Goal: Task Accomplishment & Management: Use online tool/utility

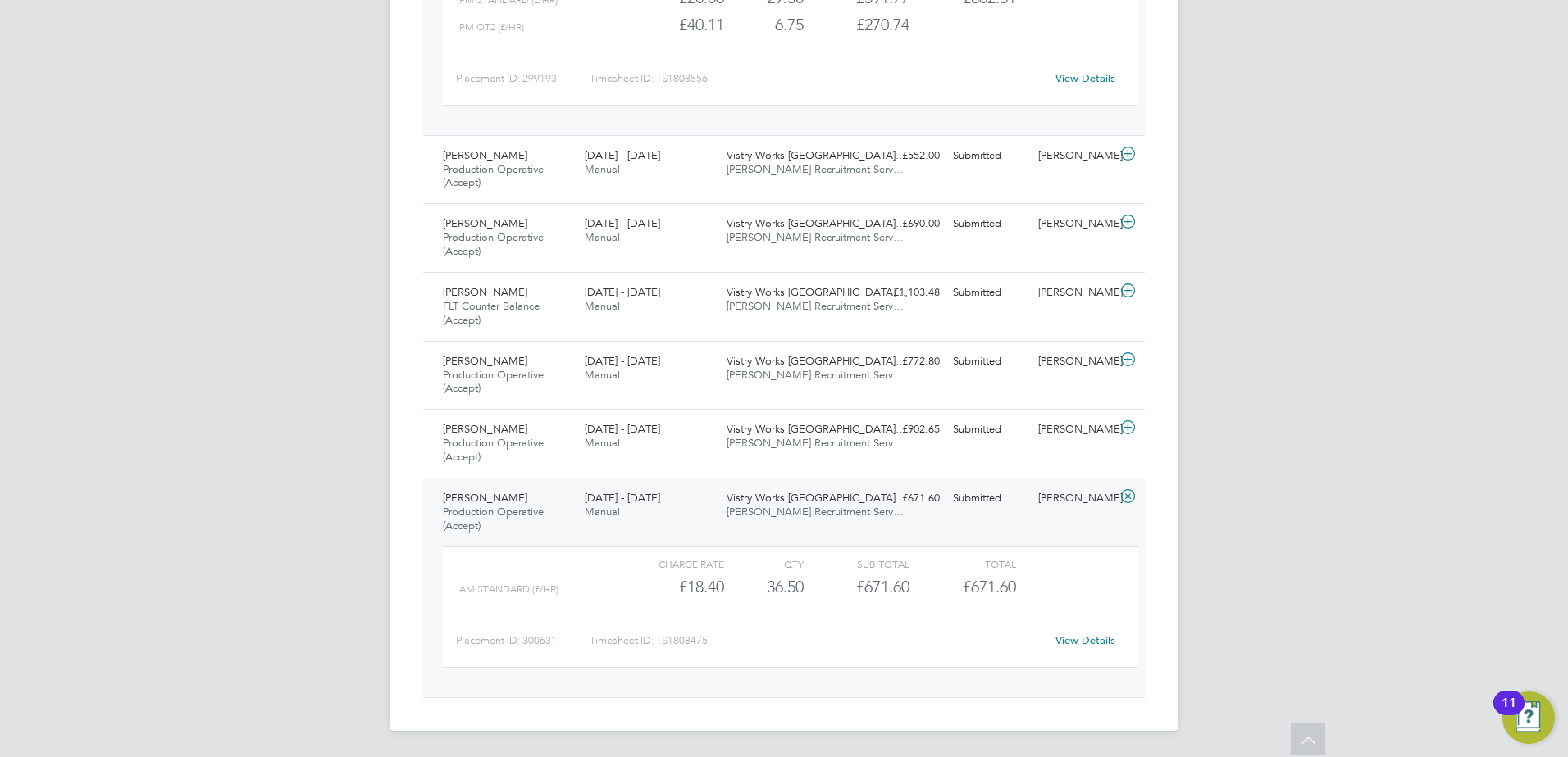
click at [536, 492] on div "[PERSON_NAME] Production Operative (Accept) [DATE] - [DATE]" at bounding box center [507, 513] width 142 height 55
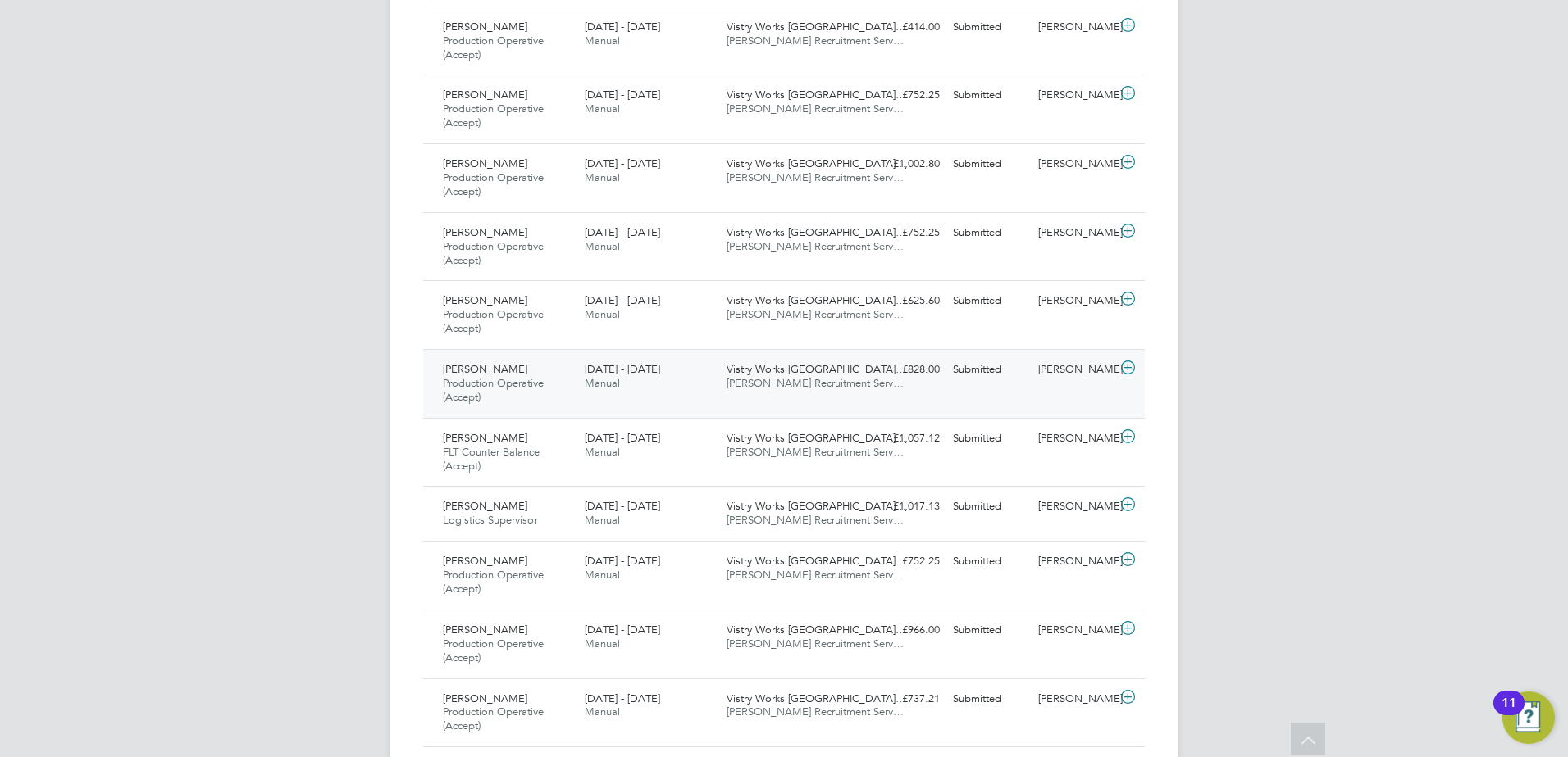
click at [517, 374] on span "[PERSON_NAME]" at bounding box center [486, 369] width 85 height 14
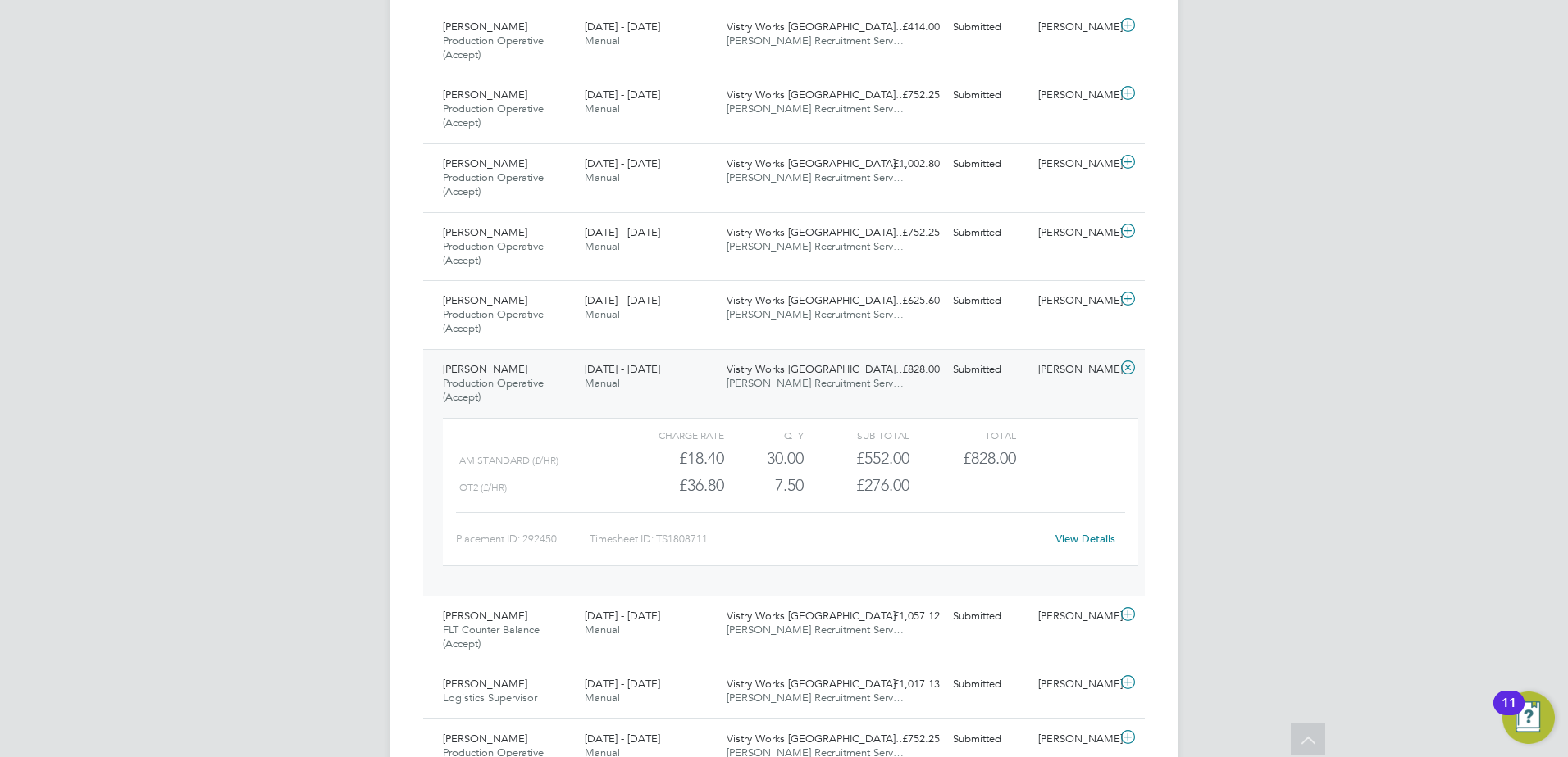
click at [492, 370] on span "[PERSON_NAME]" at bounding box center [486, 369] width 85 height 14
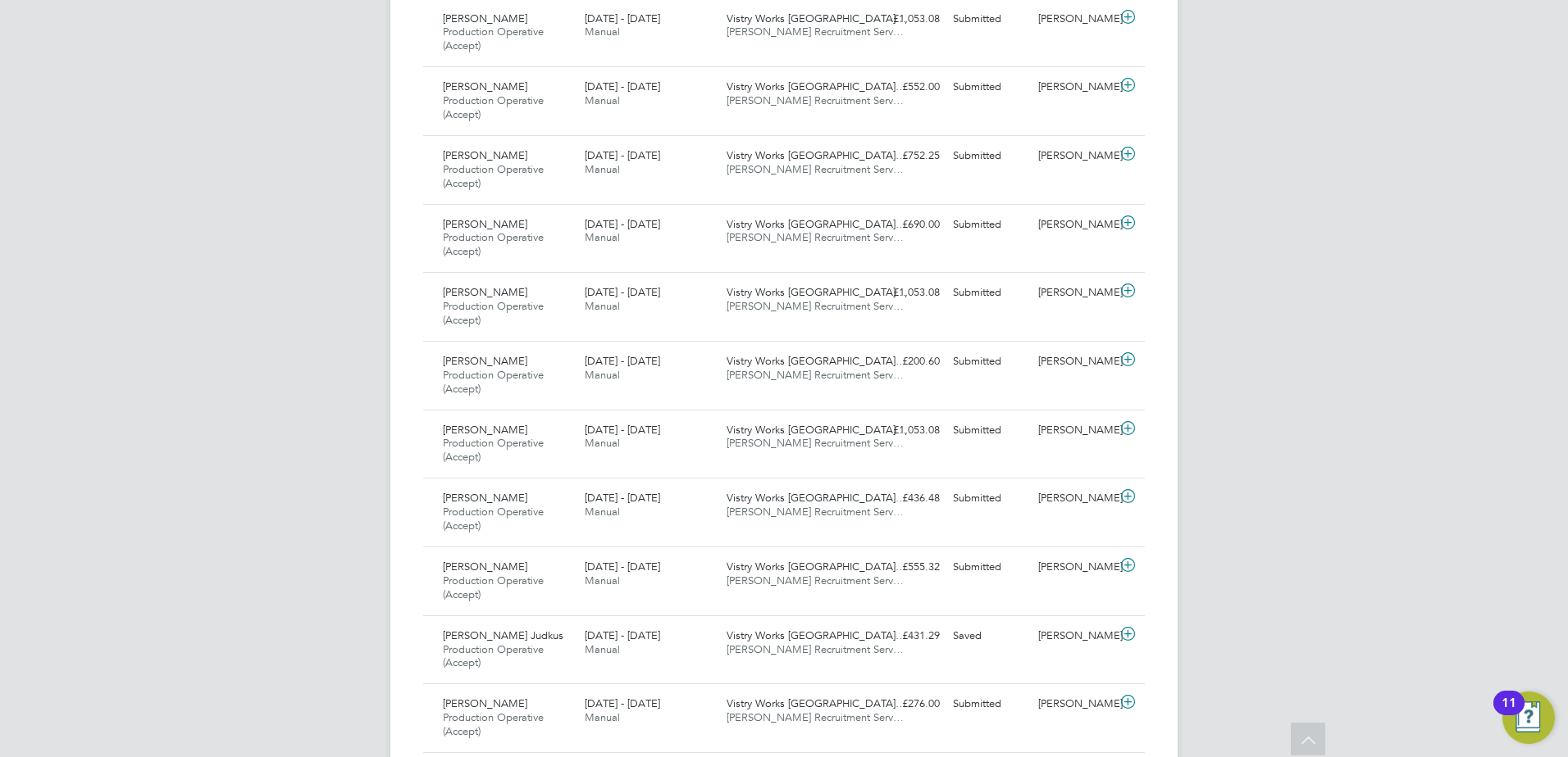
scroll to position [550, 0]
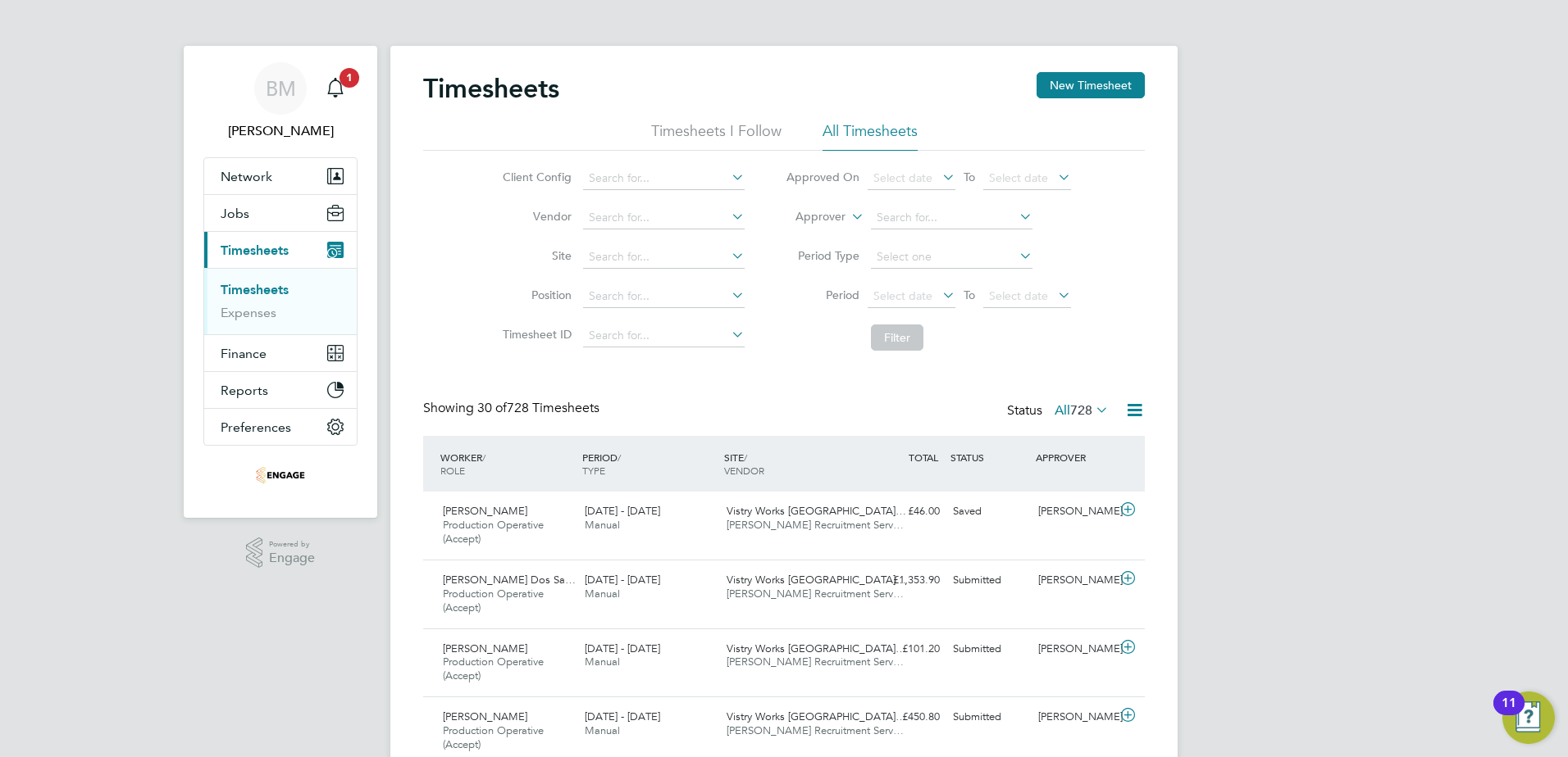
click at [939, 295] on icon at bounding box center [939, 294] width 0 height 23
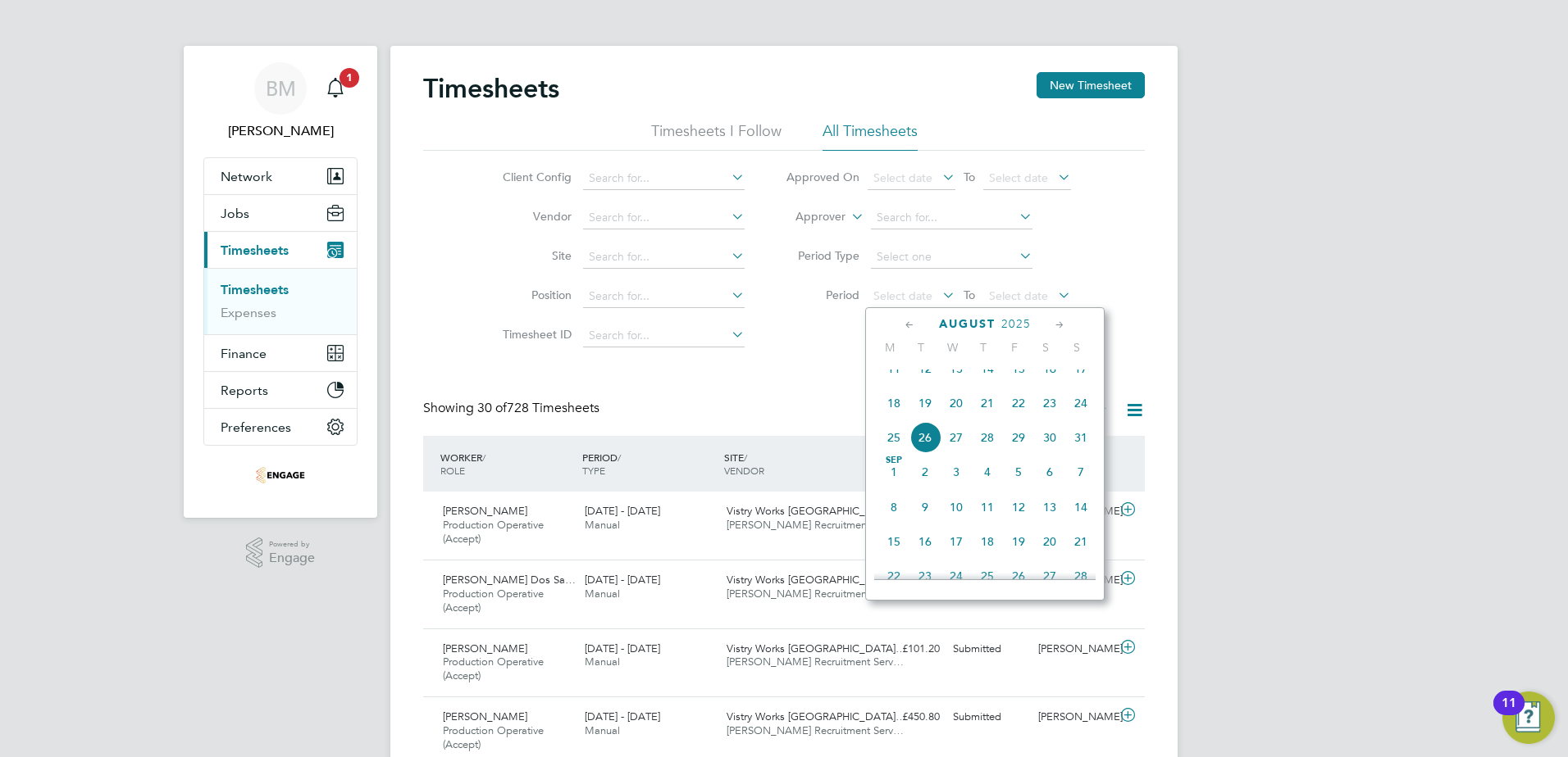
click at [888, 413] on span "18" at bounding box center [894, 404] width 32 height 32
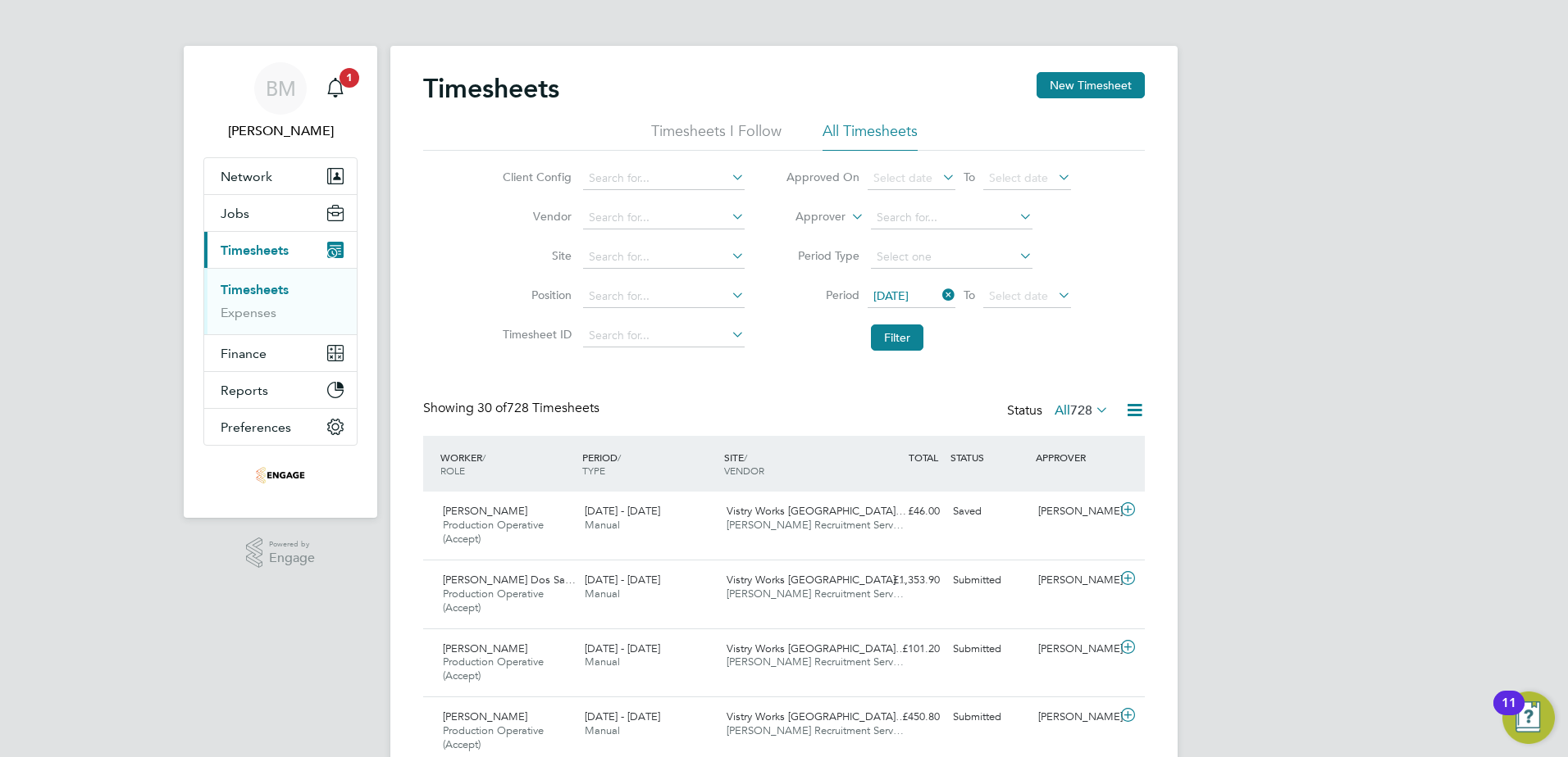
click at [1055, 296] on icon at bounding box center [1055, 294] width 0 height 23
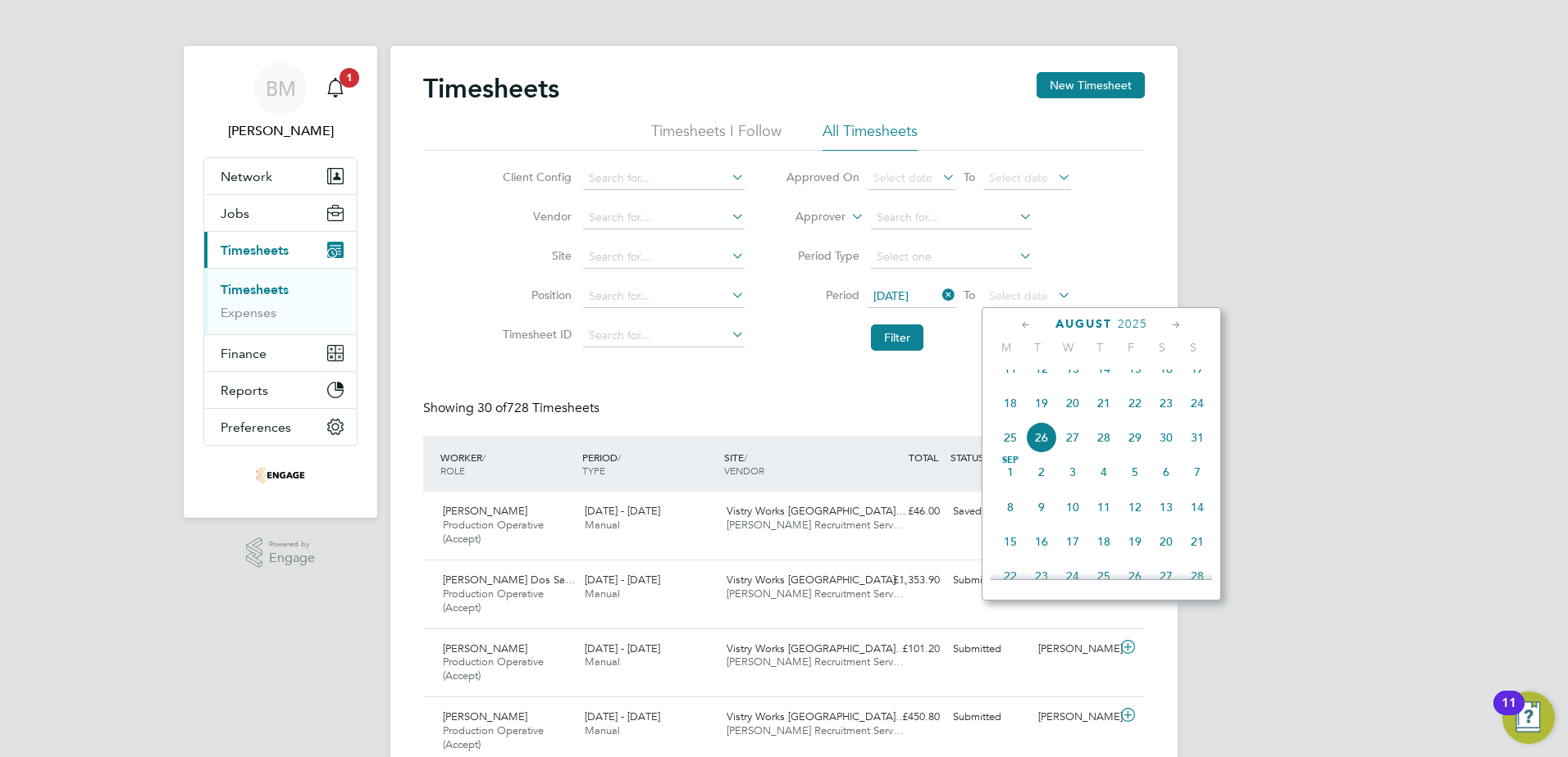
drag, startPoint x: 1206, startPoint y: 418, endPoint x: 1179, endPoint y: 413, distance: 27.5
click at [1205, 418] on span "24" at bounding box center [1198, 404] width 32 height 32
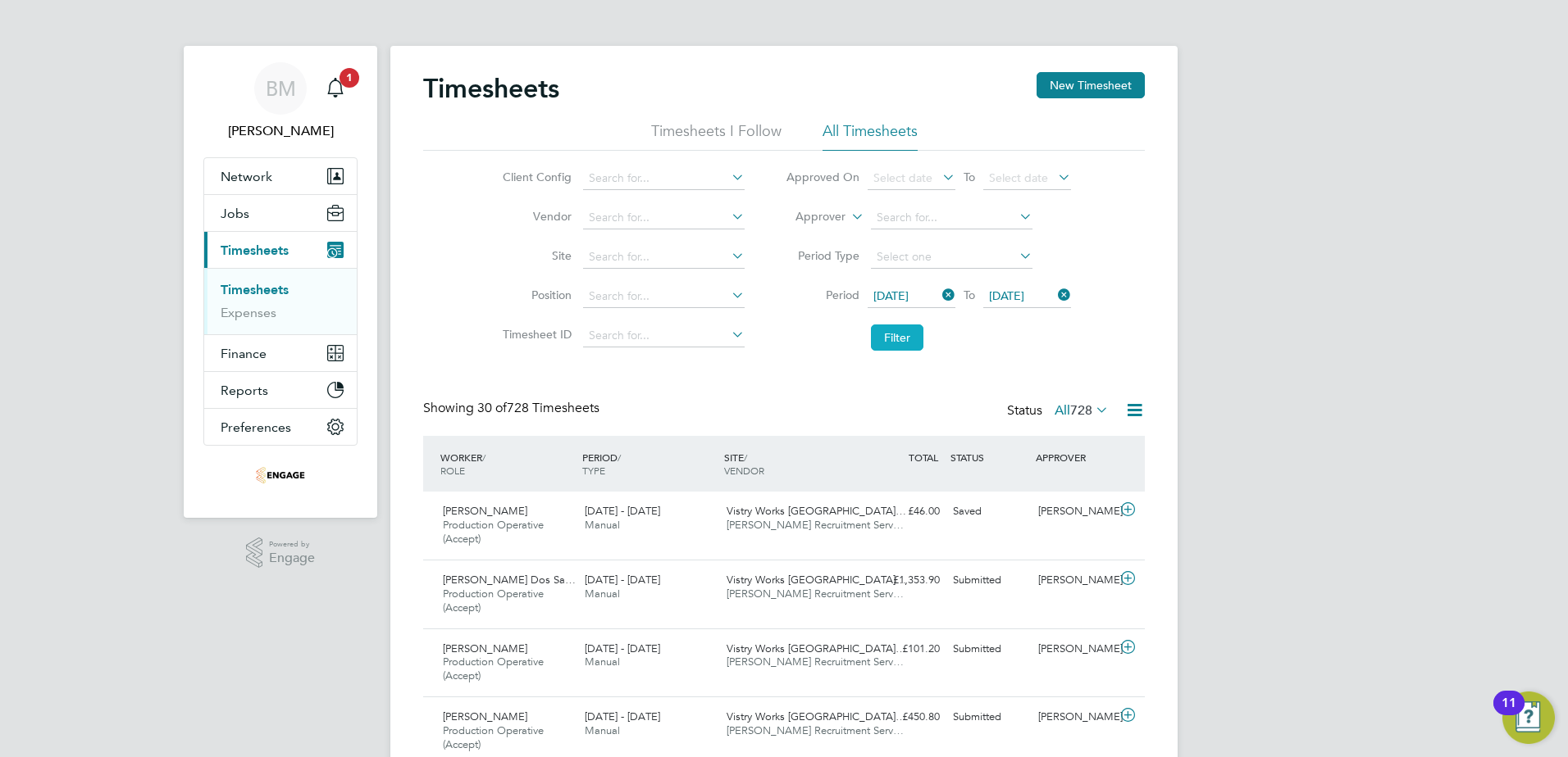
click at [891, 336] on button "Filter" at bounding box center [896, 338] width 52 height 27
click at [1126, 410] on icon at bounding box center [1135, 410] width 21 height 21
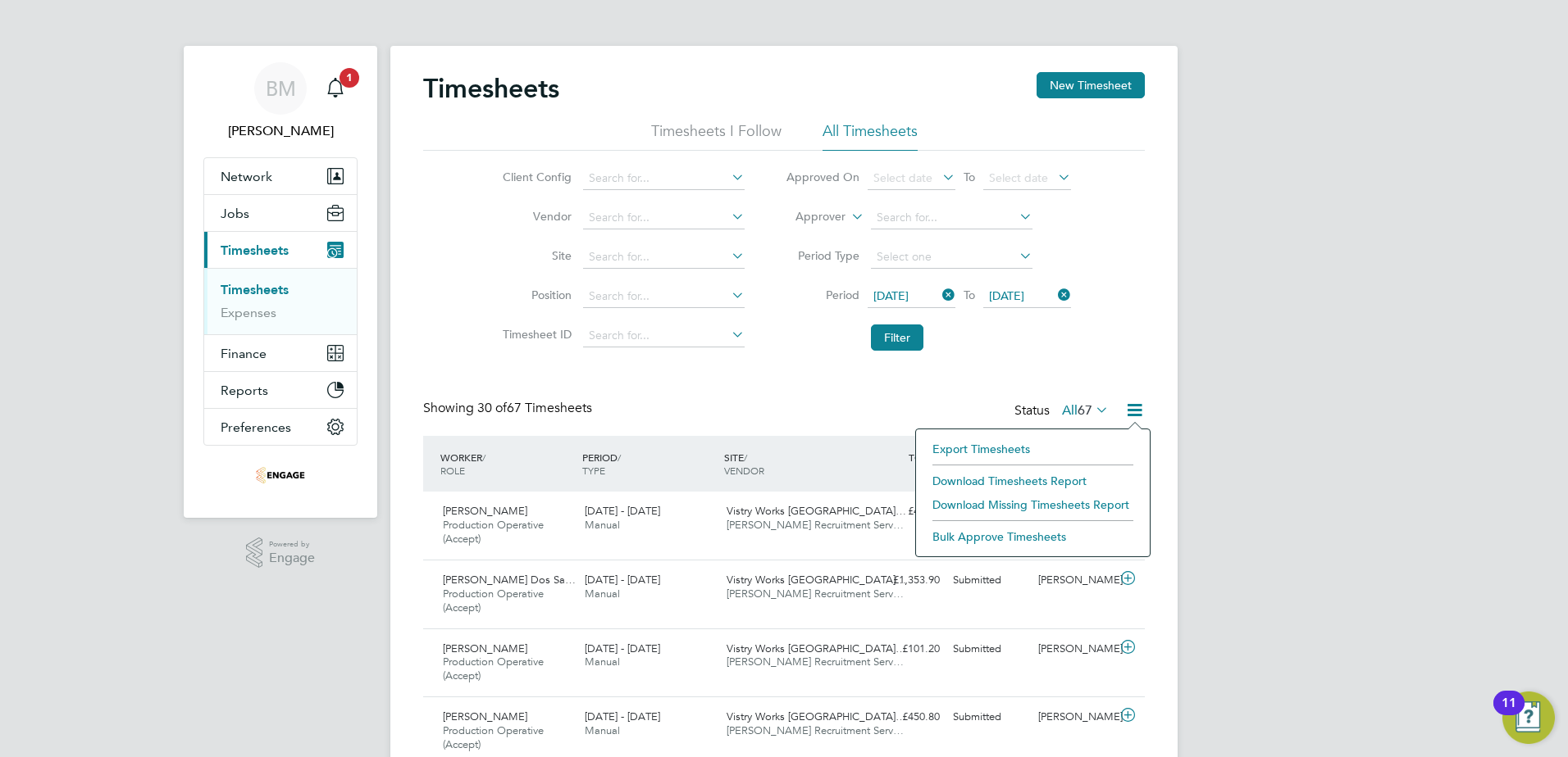
click at [983, 482] on li "Download Timesheets Report" at bounding box center [1032, 480] width 218 height 23
